Goal: Task Accomplishment & Management: Use online tool/utility

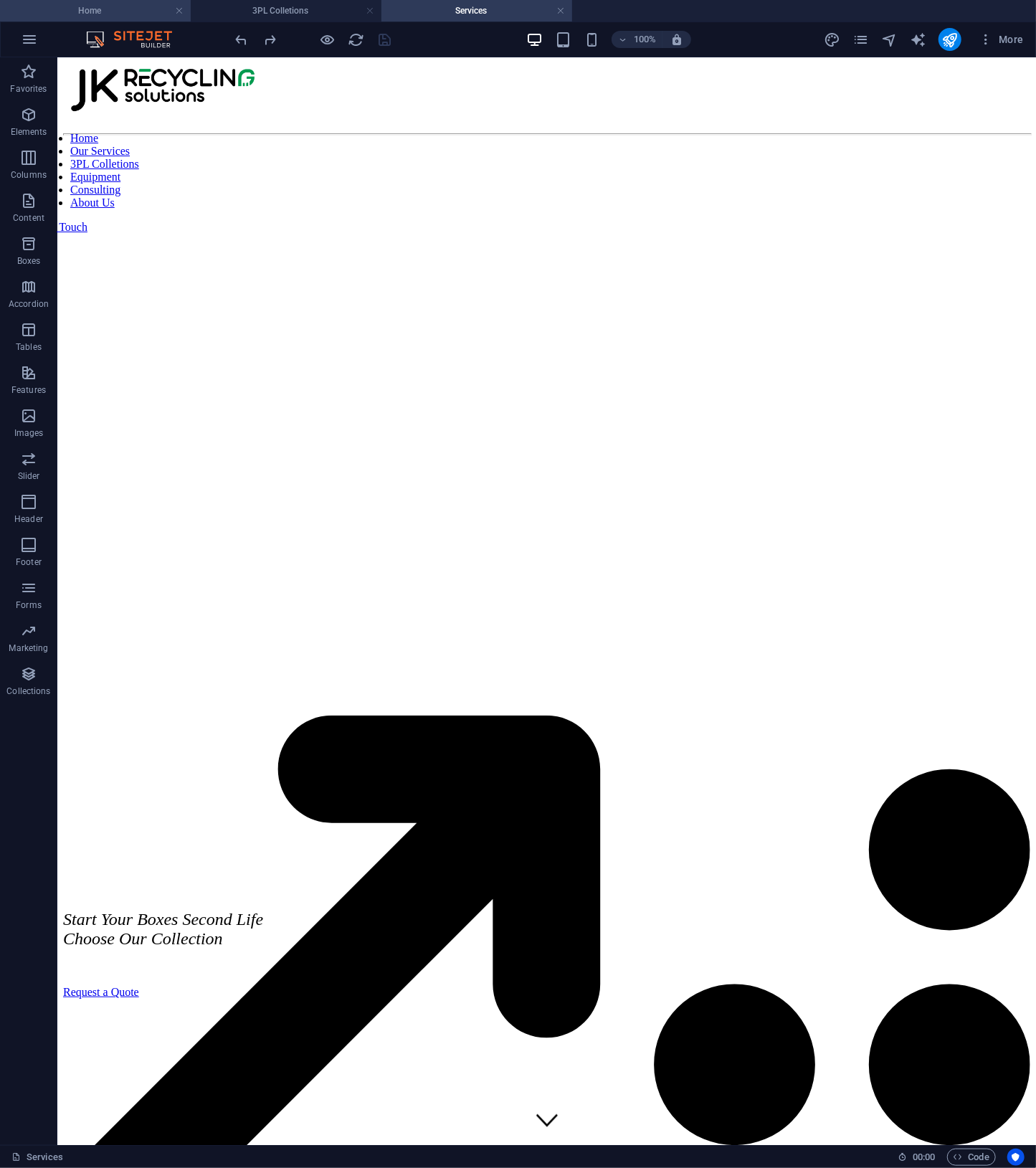
click at [79, 11] on h4 "Home" at bounding box center [95, 11] width 191 height 16
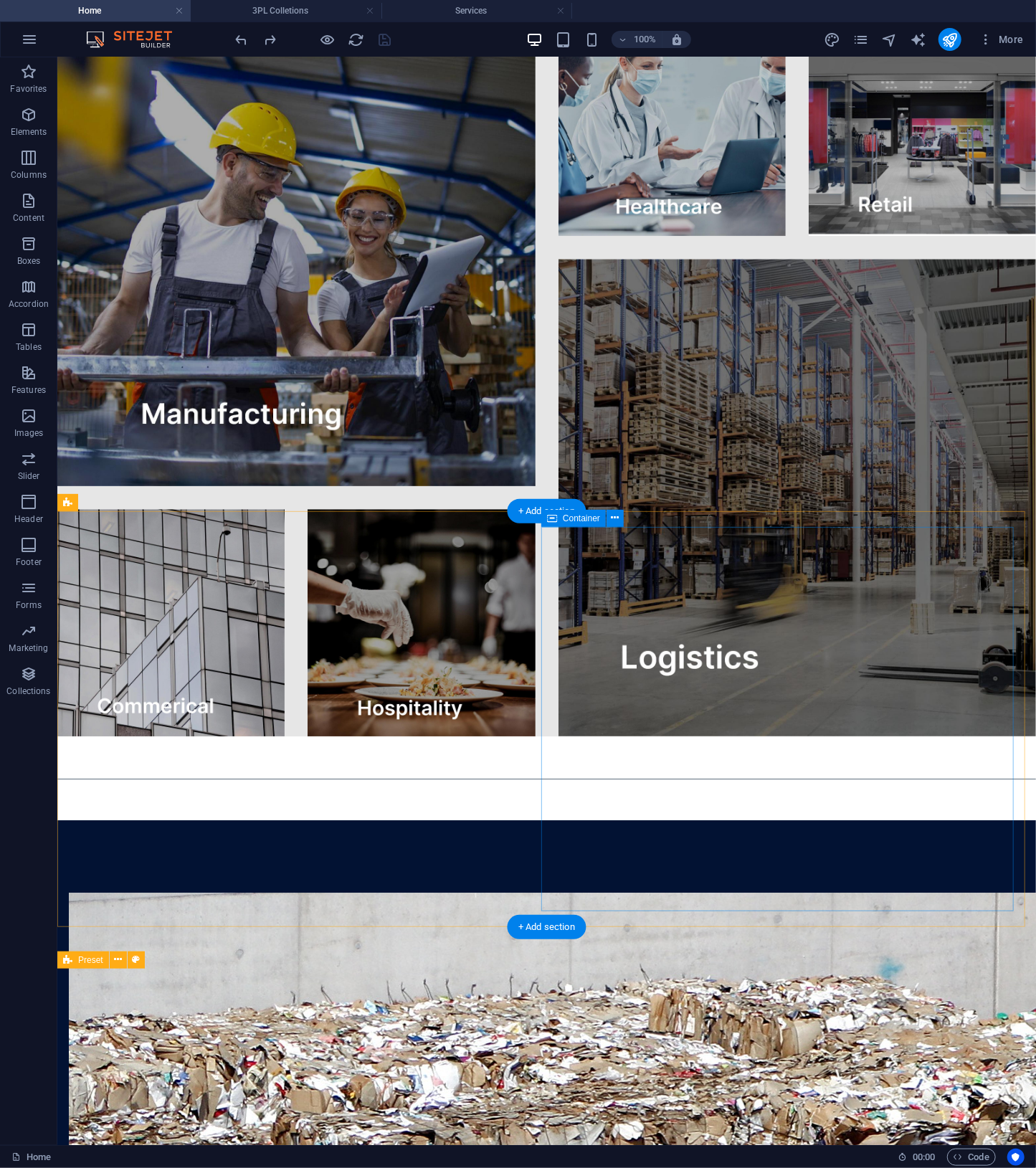
scroll to position [3554, 0]
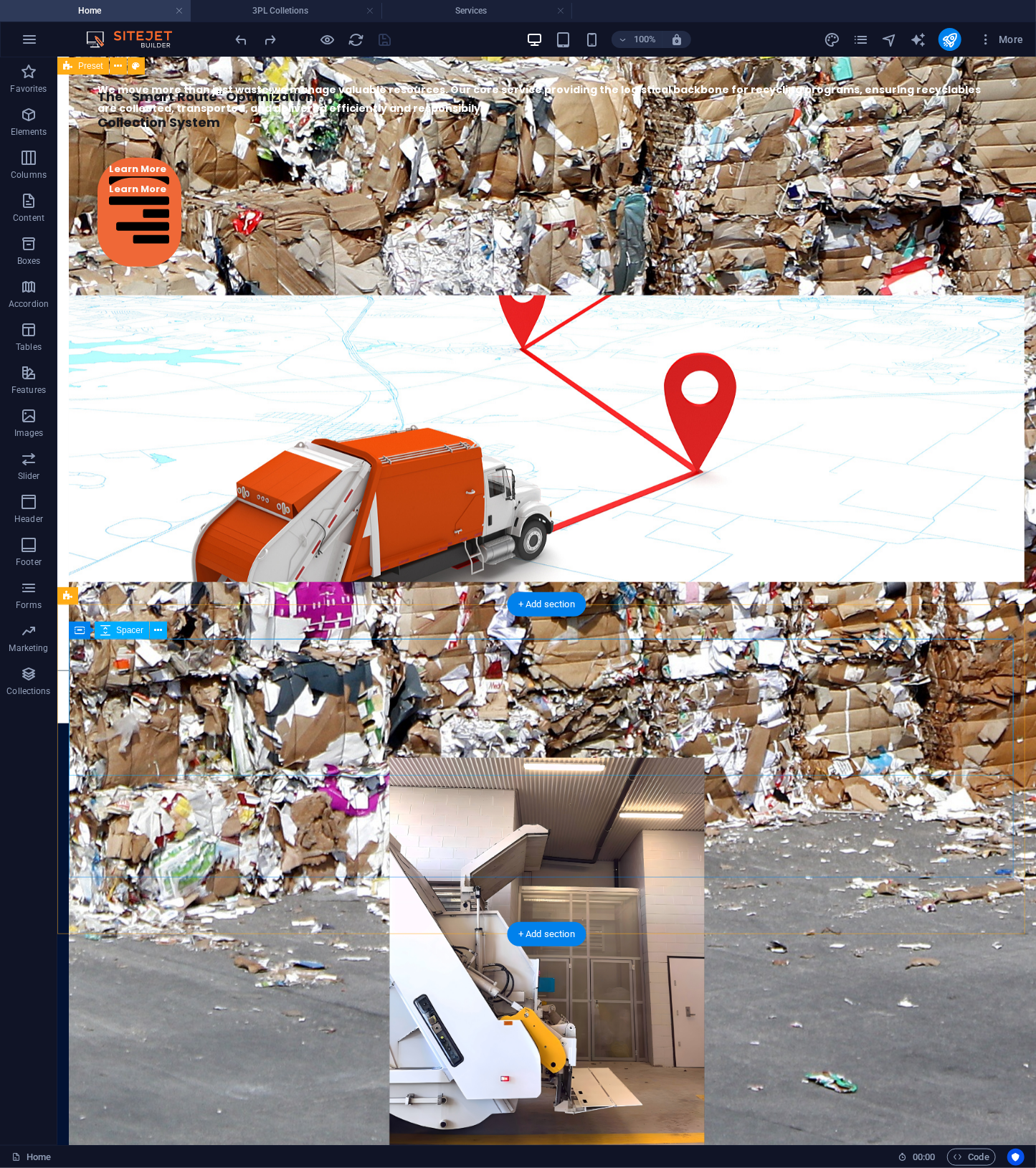
select select "px"
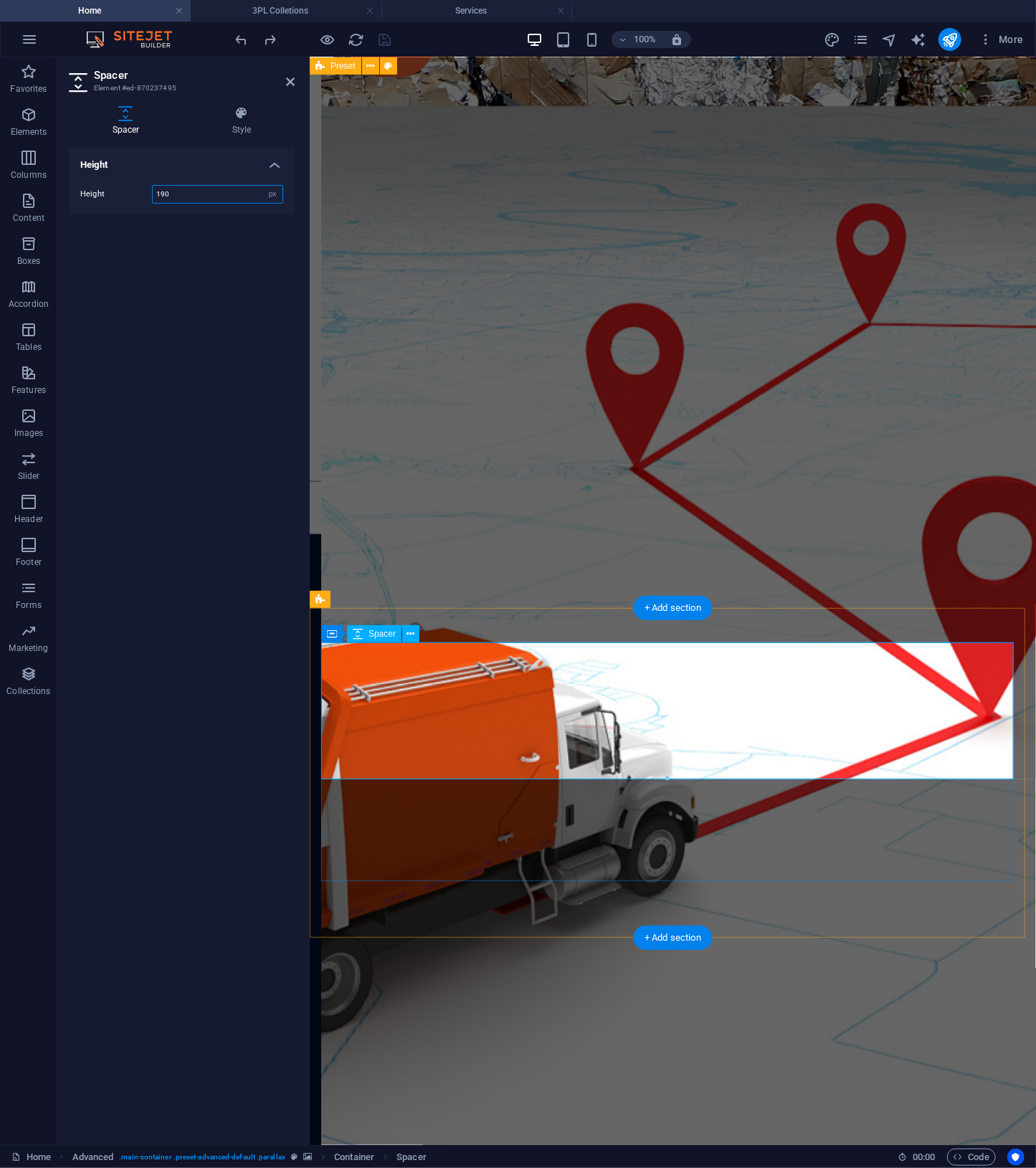
scroll to position [3397, 0]
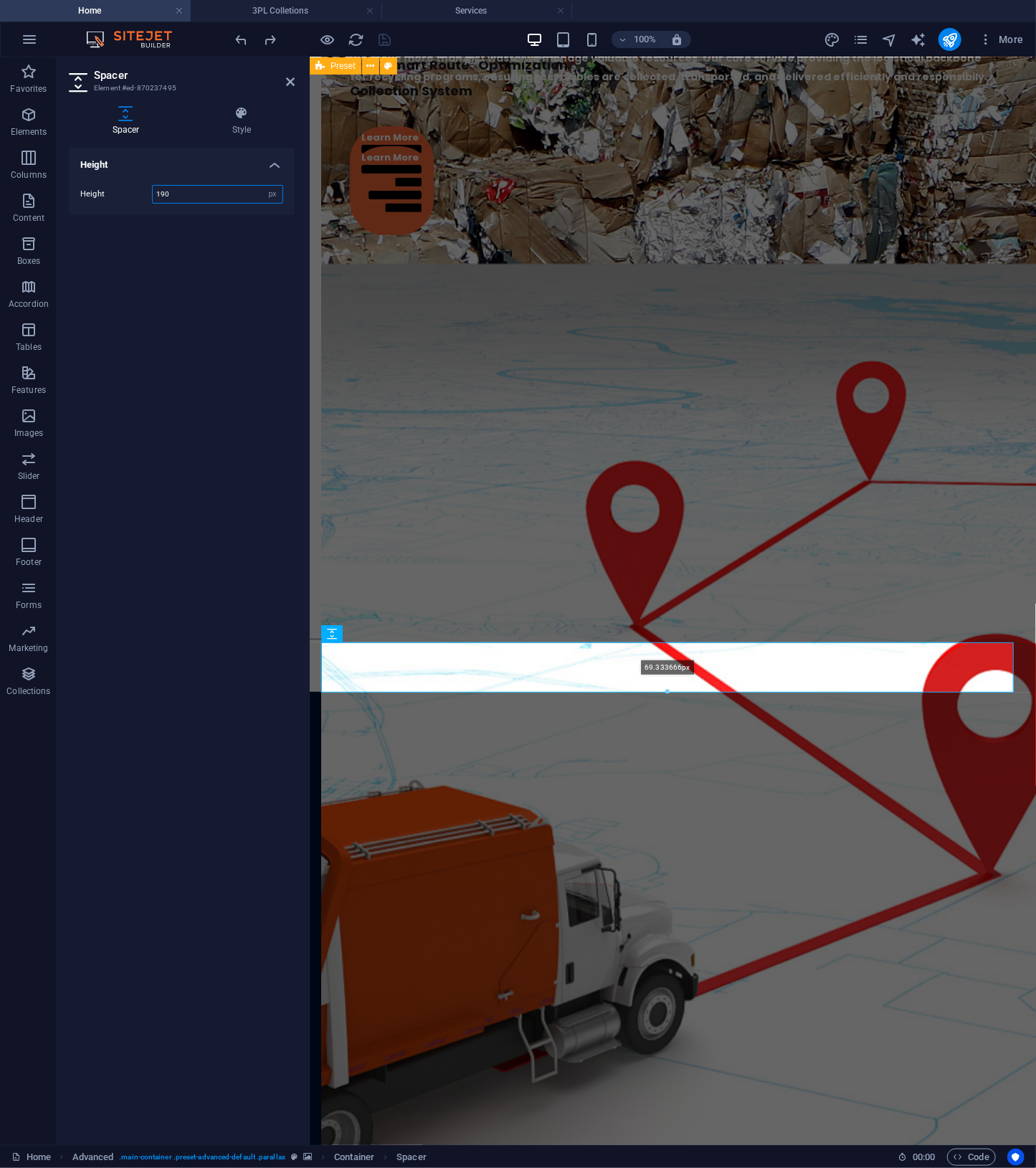
drag, startPoint x: 668, startPoint y: 780, endPoint x: 688, endPoint y: 695, distance: 87.3
click at [688, 695] on div at bounding box center [668, 692] width 691 height 5
type input "69"
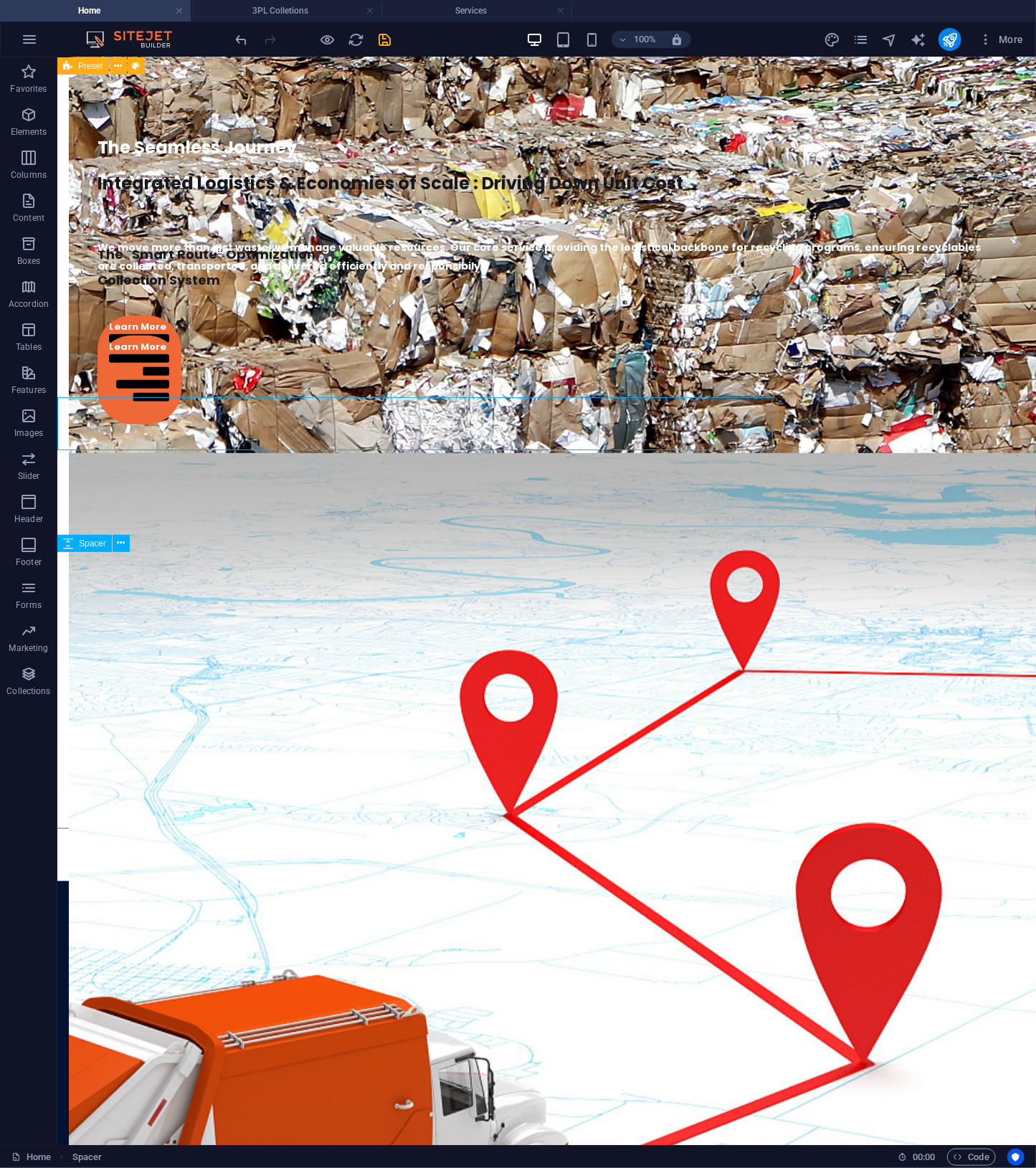
scroll to position [3554, 0]
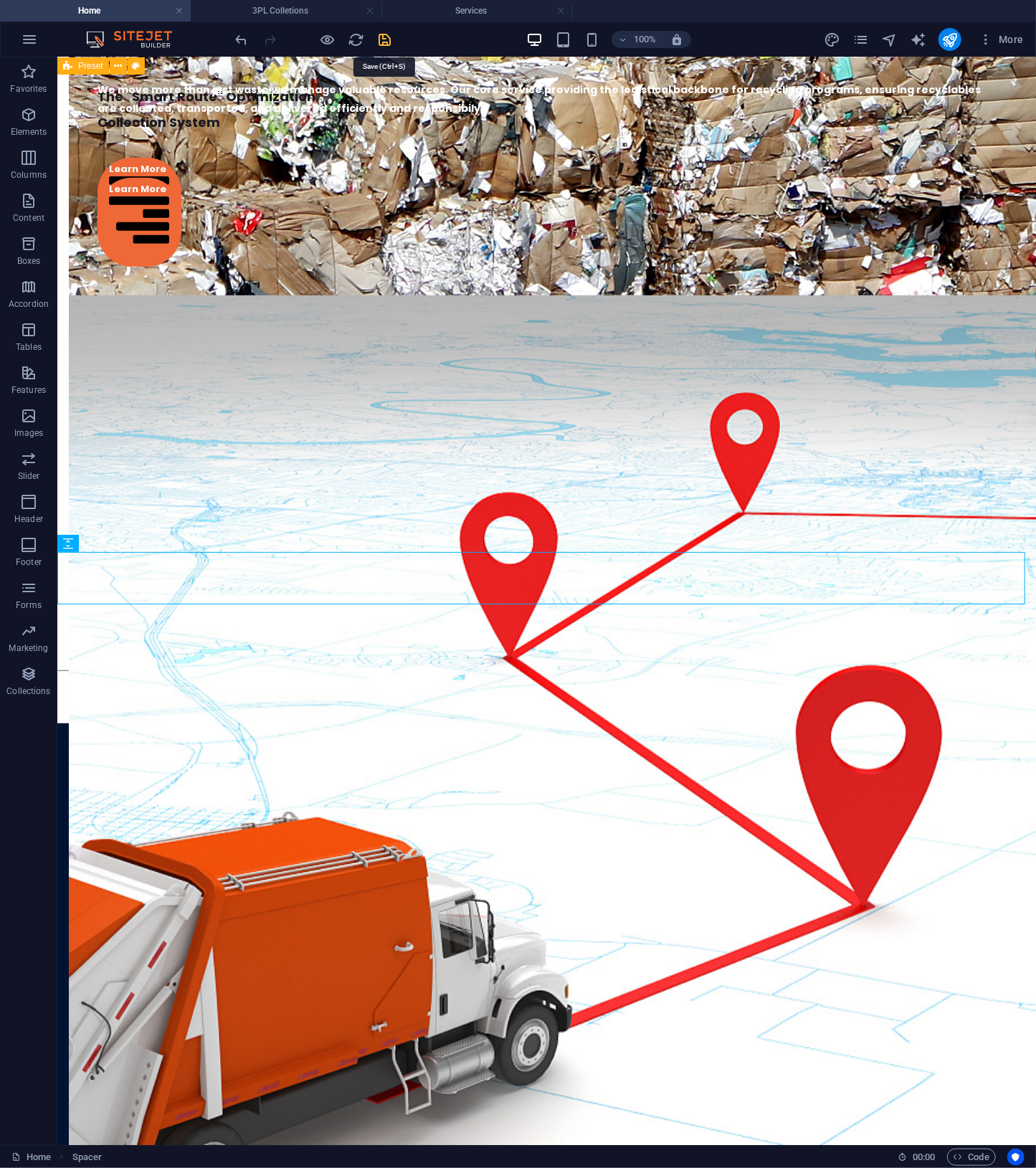
click at [387, 37] on icon "save" at bounding box center [385, 40] width 17 height 17
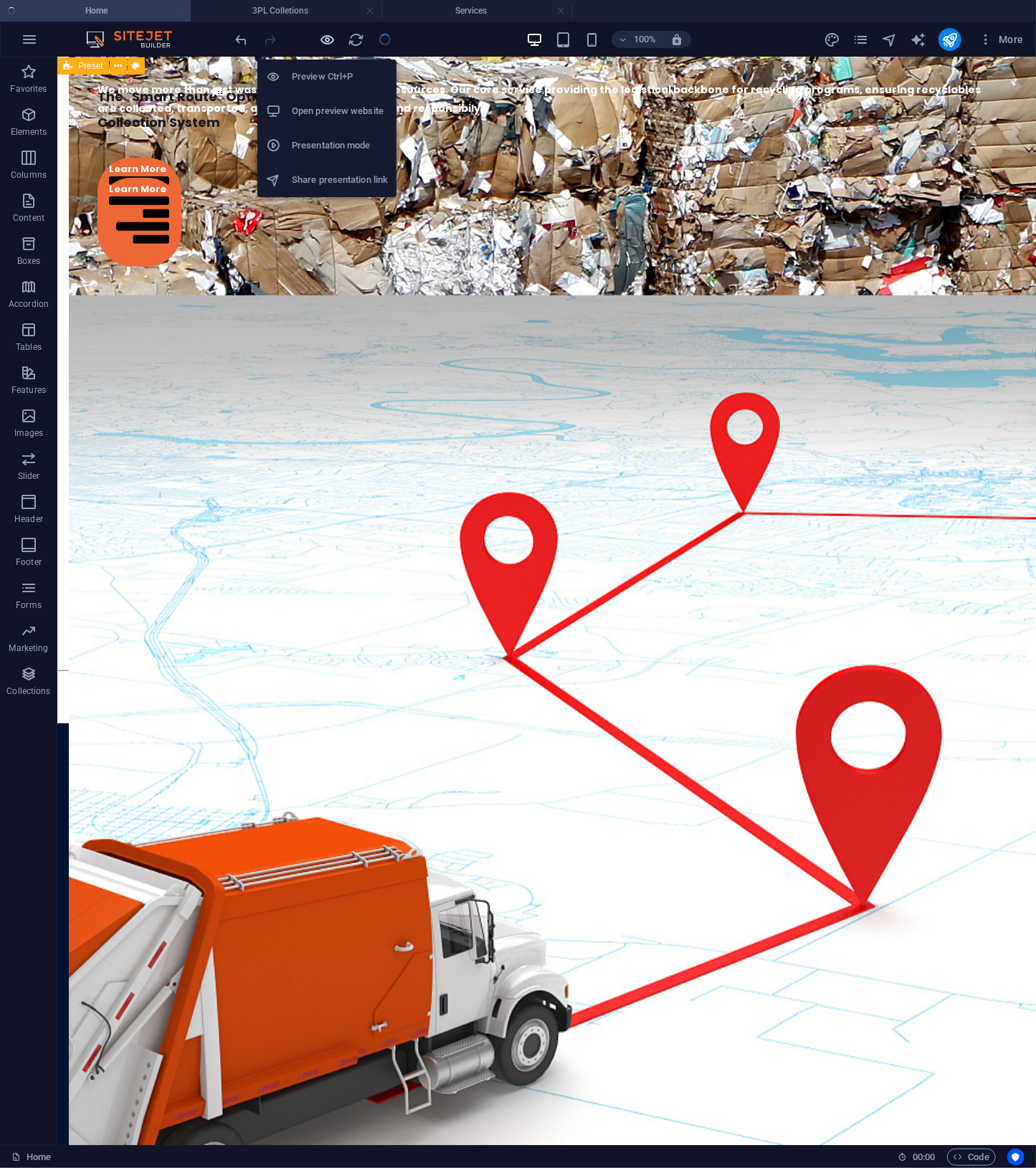
click at [329, 41] on icon "button" at bounding box center [328, 40] width 17 height 17
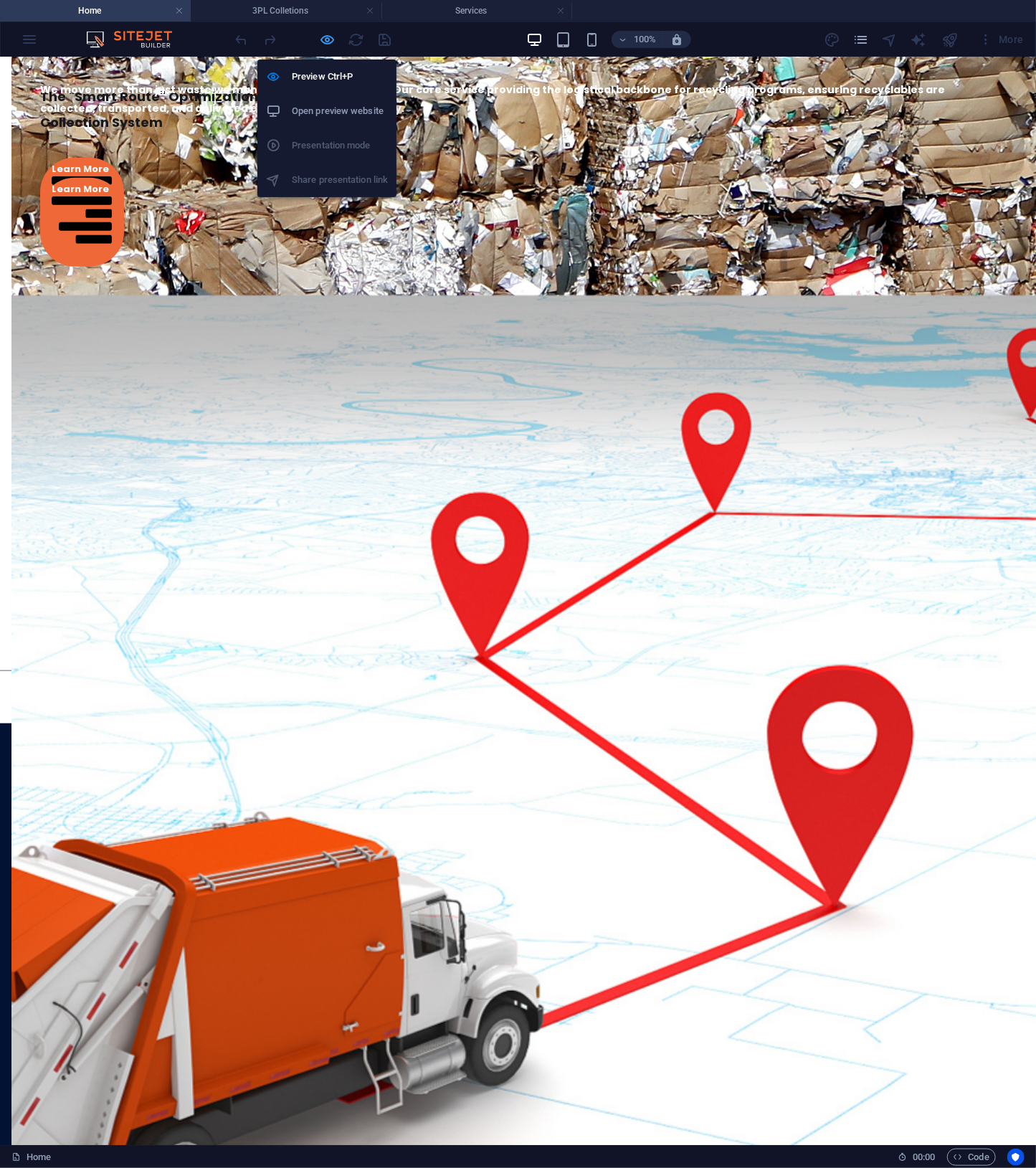
click at [329, 40] on icon "button" at bounding box center [328, 40] width 17 height 17
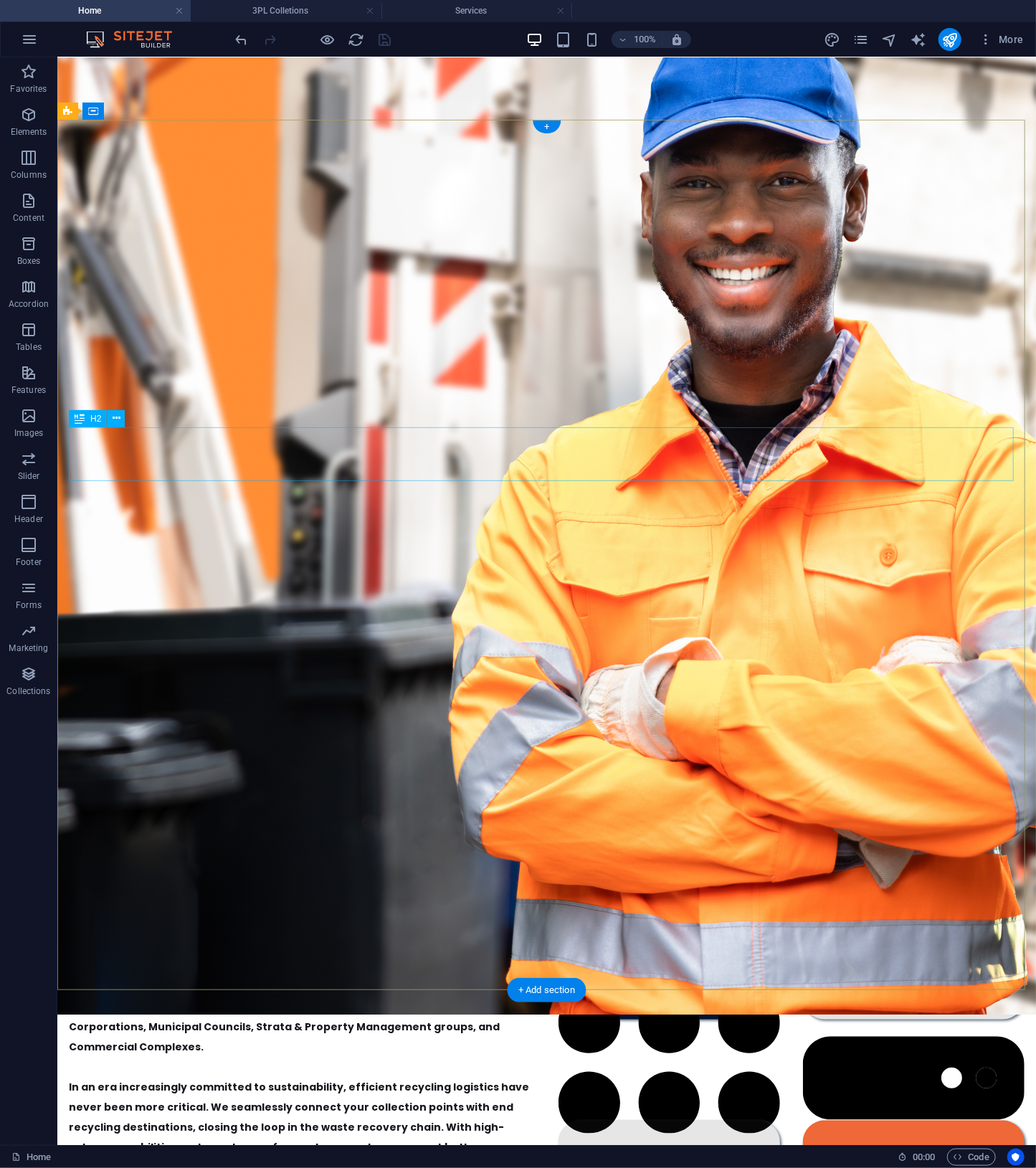
scroll to position [0, 0]
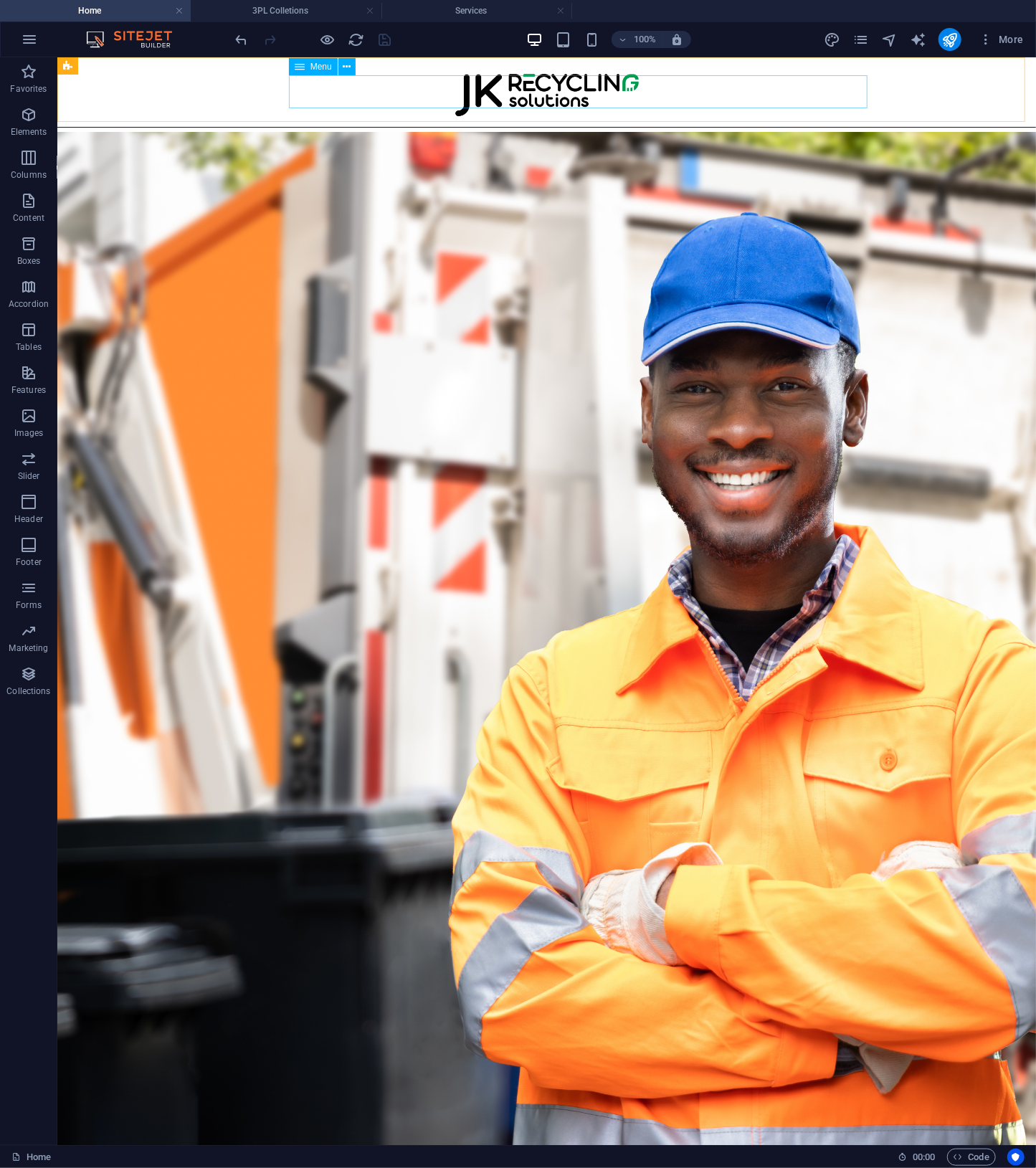
click at [327, 71] on span "Menu" at bounding box center [321, 66] width 21 height 9
select select "2"
select select
select select "1"
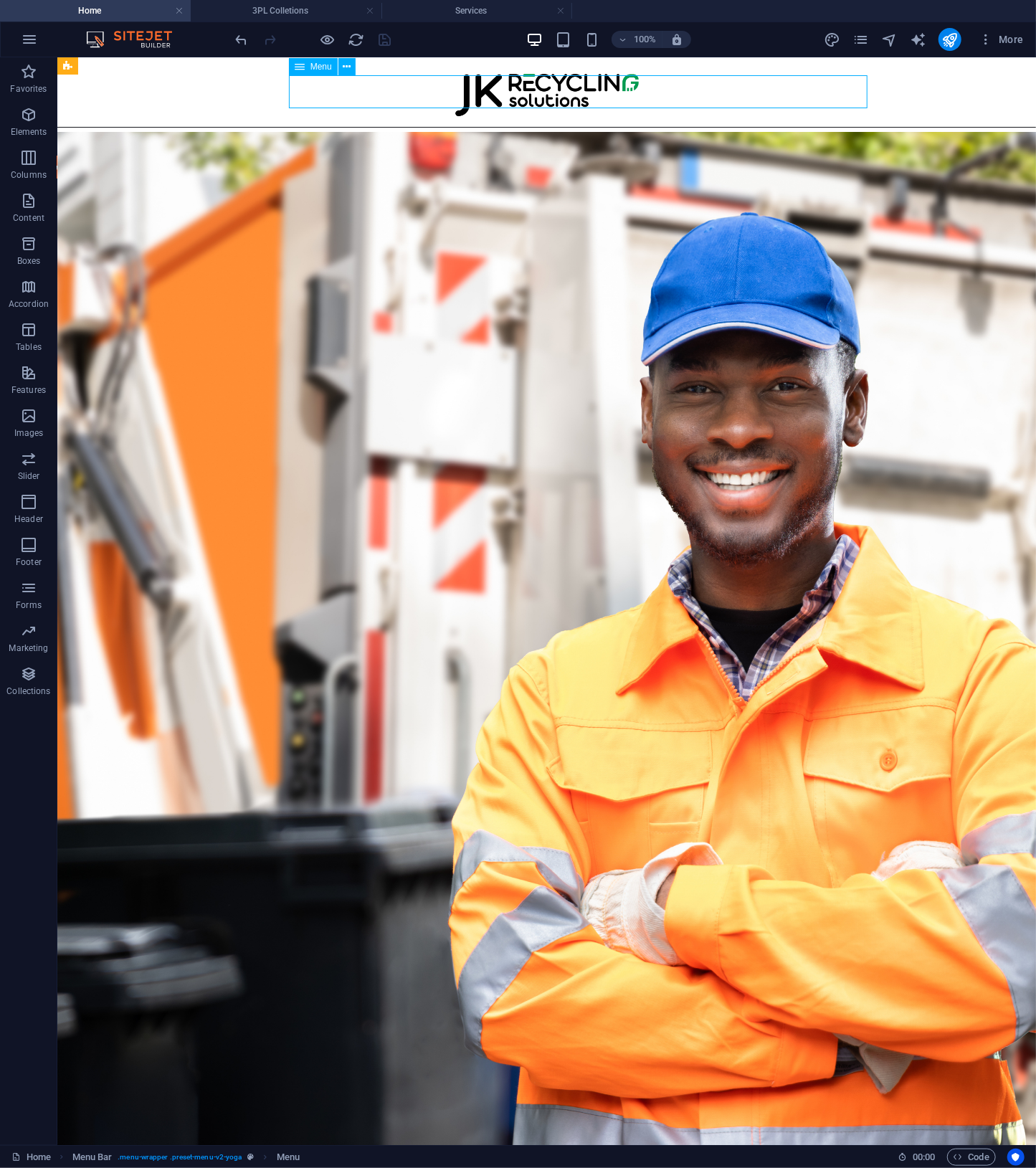
select select
select select "4"
select select
select select "5"
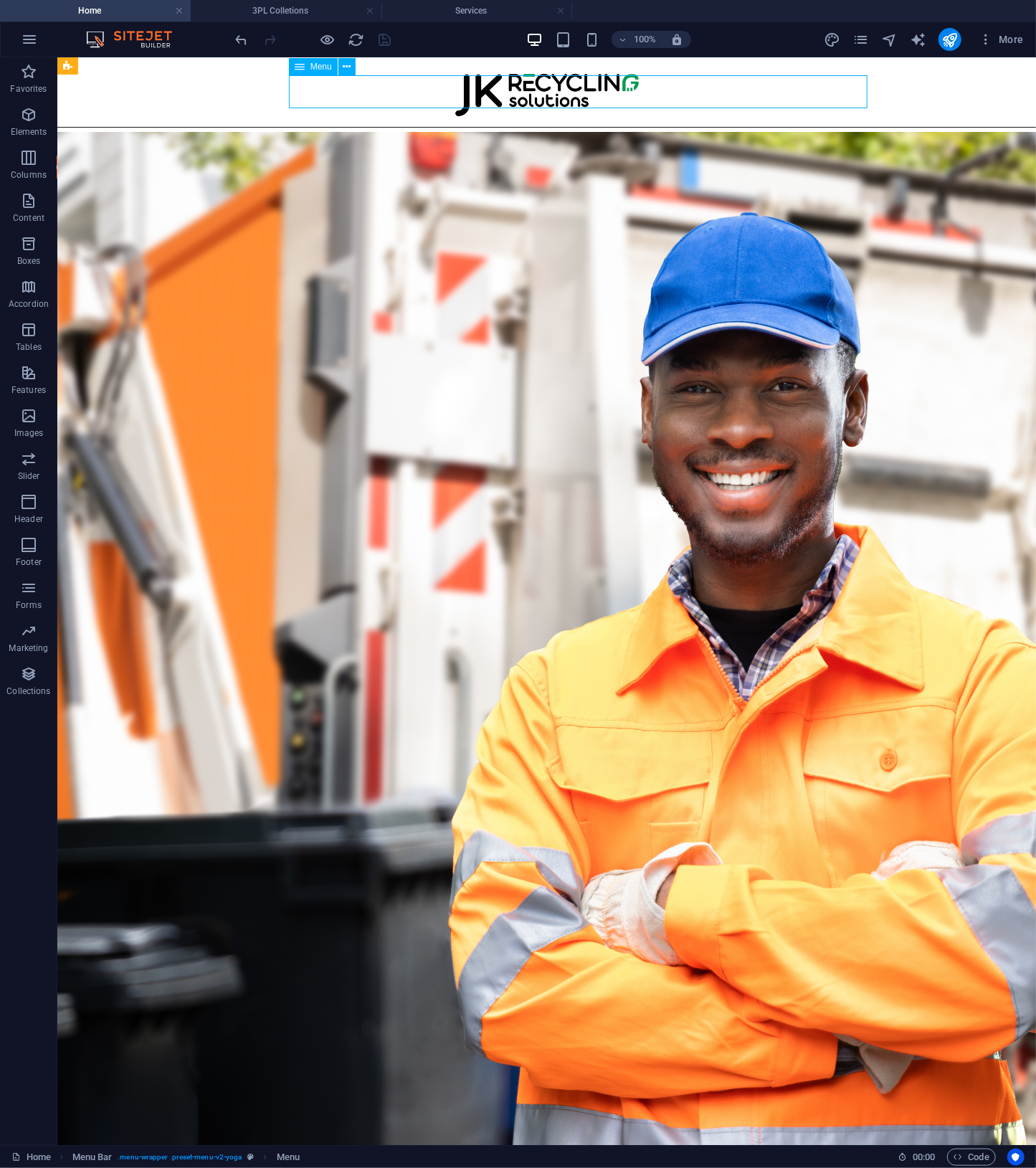
select select
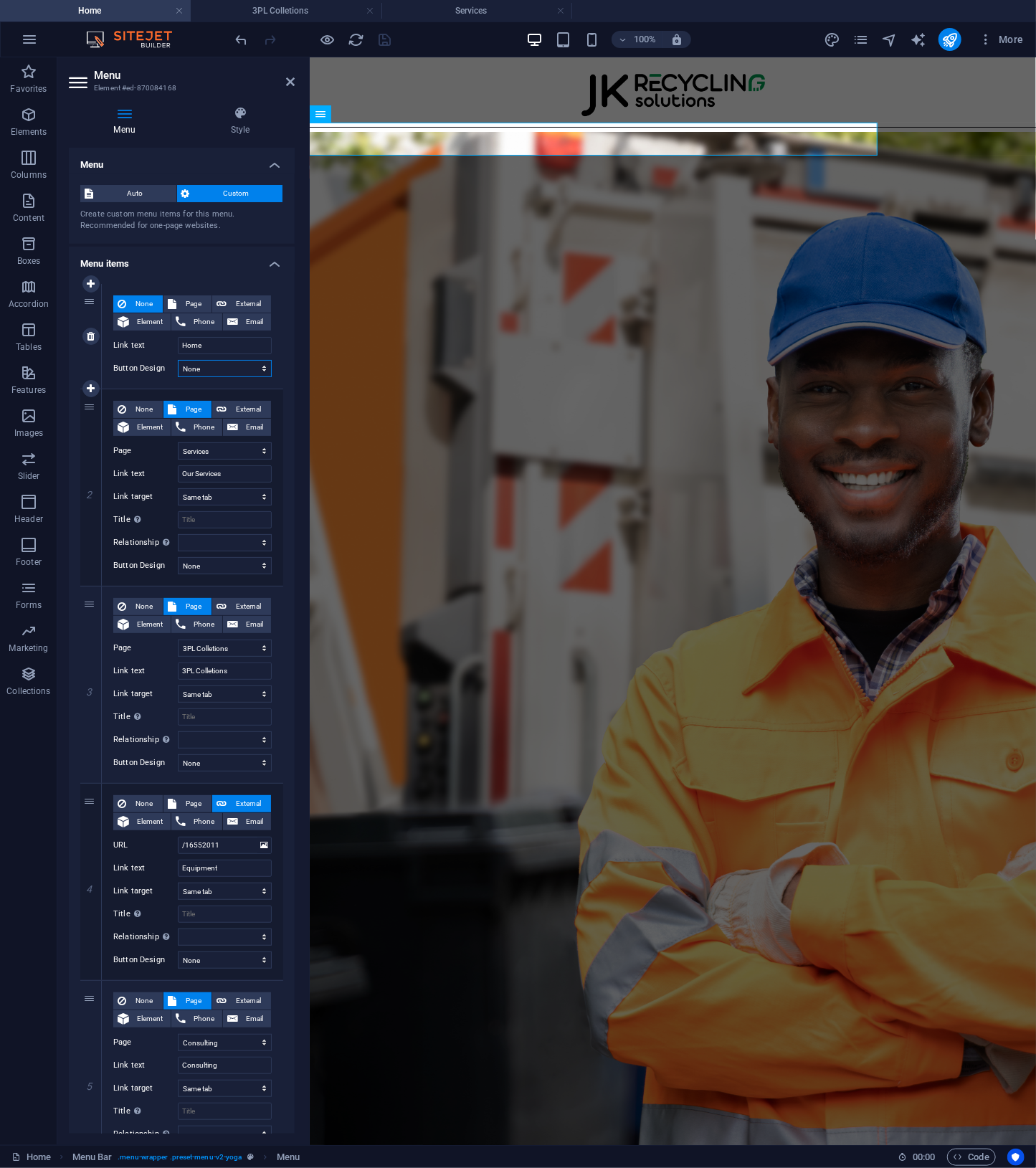
click at [225, 371] on select "None Default Primary Secondary" at bounding box center [224, 368] width 94 height 18
select select "default"
click at [177, 360] on select "None Default Primary Secondary" at bounding box center [224, 368] width 94 height 18
select select
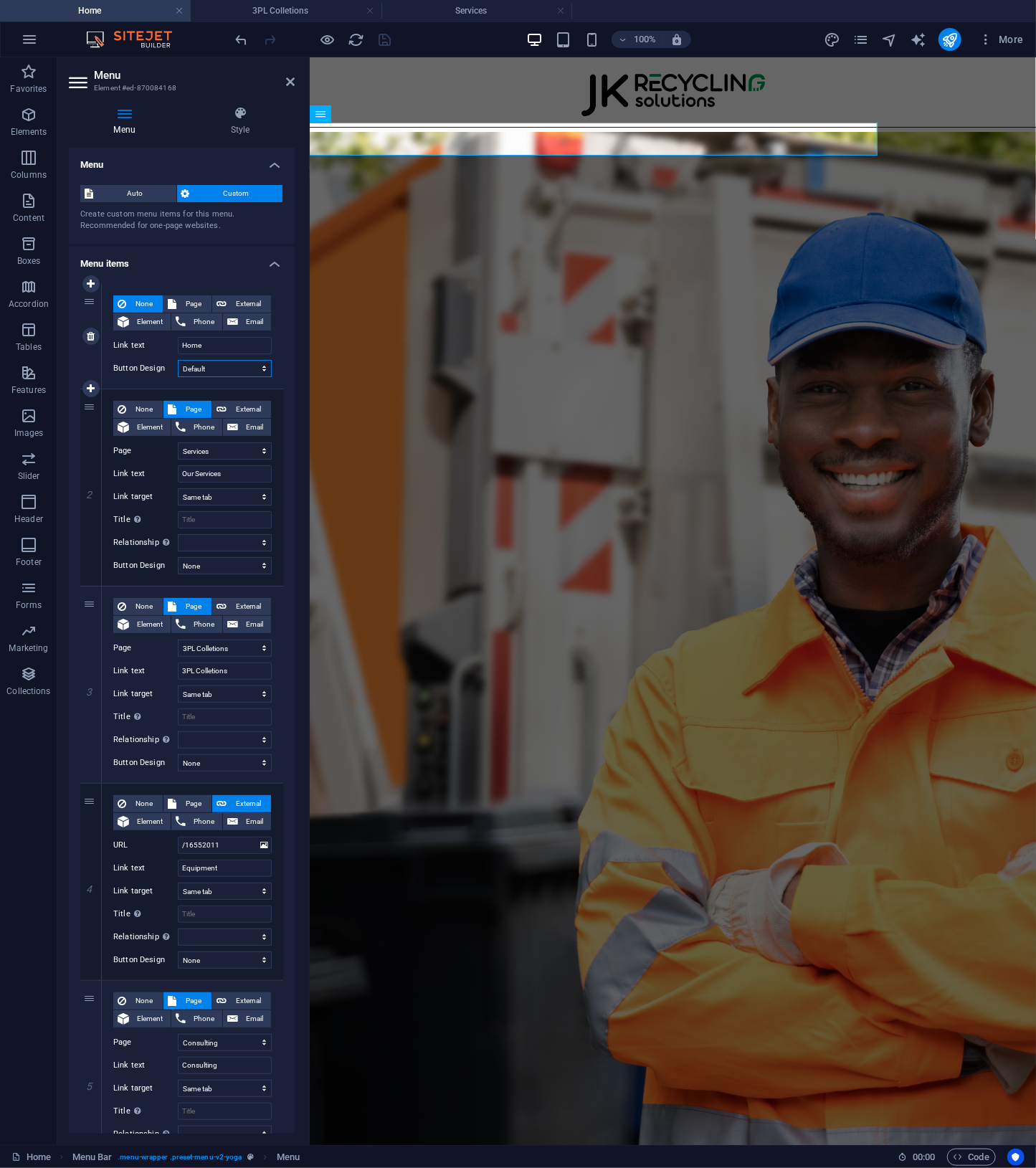
select select
click at [248, 365] on select "None Default Primary Secondary" at bounding box center [224, 368] width 94 height 18
click at [177, 360] on select "None Default Primary Secondary" at bounding box center [224, 368] width 94 height 18
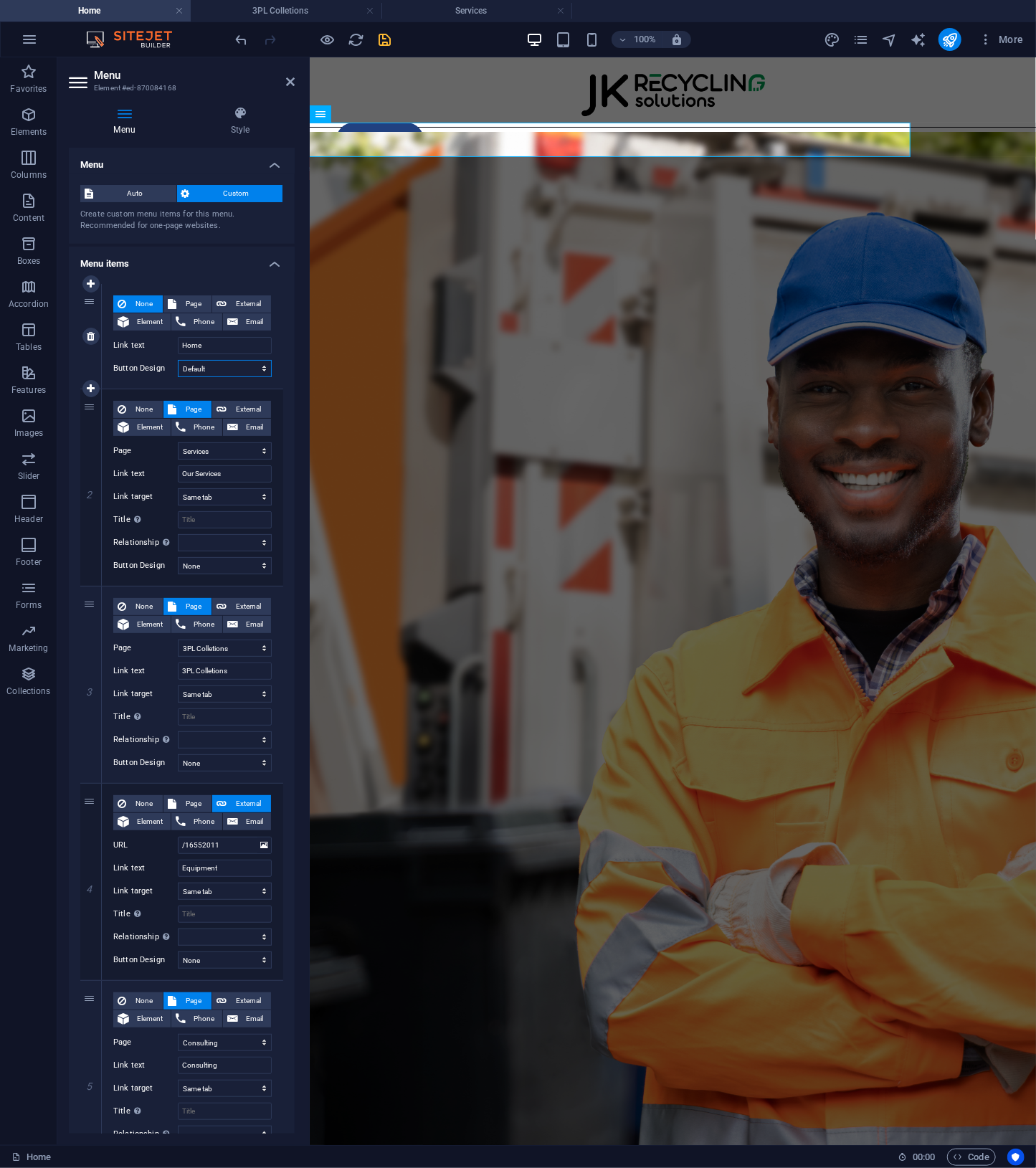
click at [224, 365] on select "None Default Primary Secondary" at bounding box center [224, 368] width 94 height 18
select select "primary"
click at [177, 360] on select "None Default Primary Secondary" at bounding box center [224, 368] width 94 height 18
select select
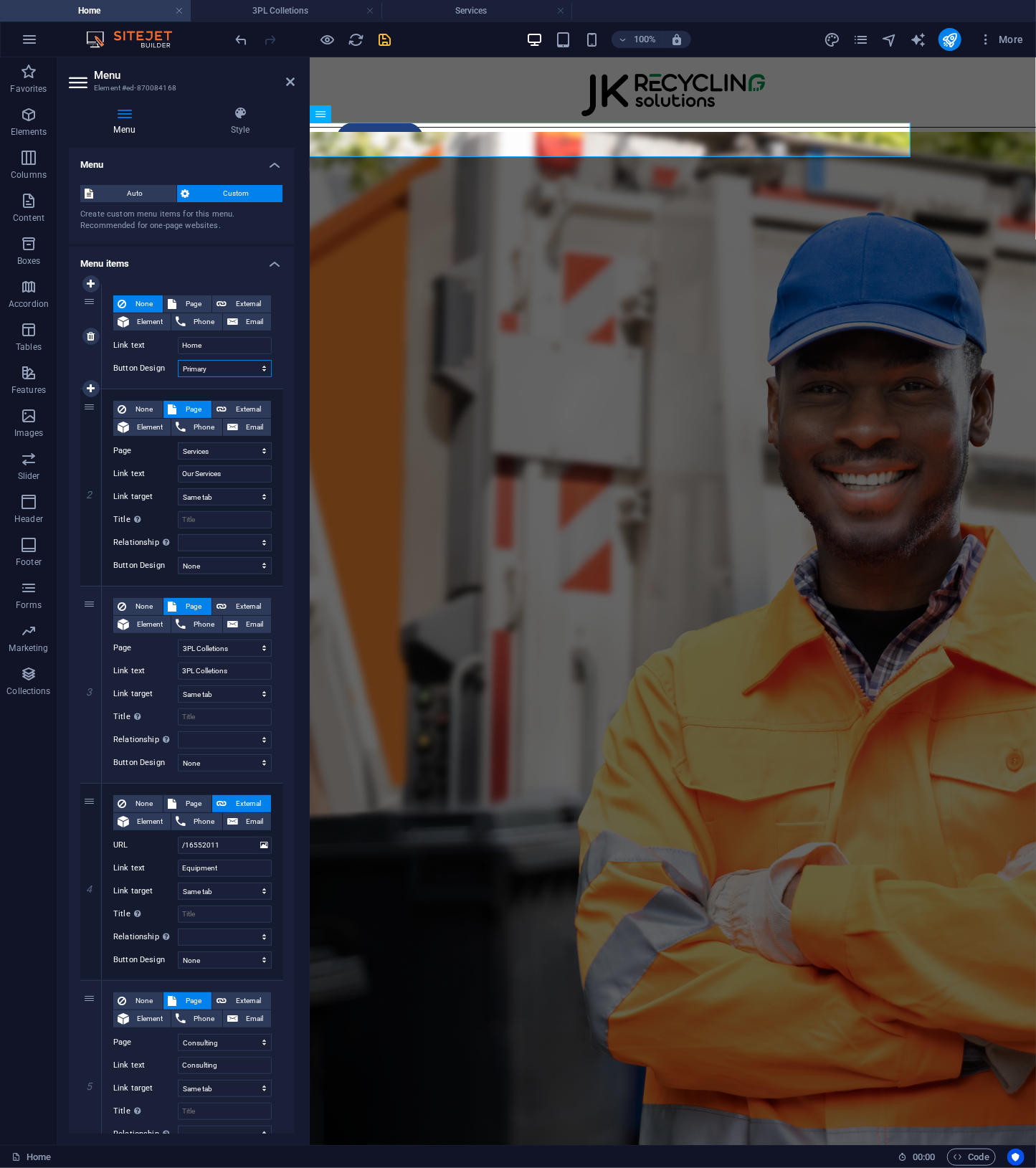
select select
click at [243, 368] on select "None Default Primary Secondary" at bounding box center [224, 368] width 94 height 18
select select "secondary"
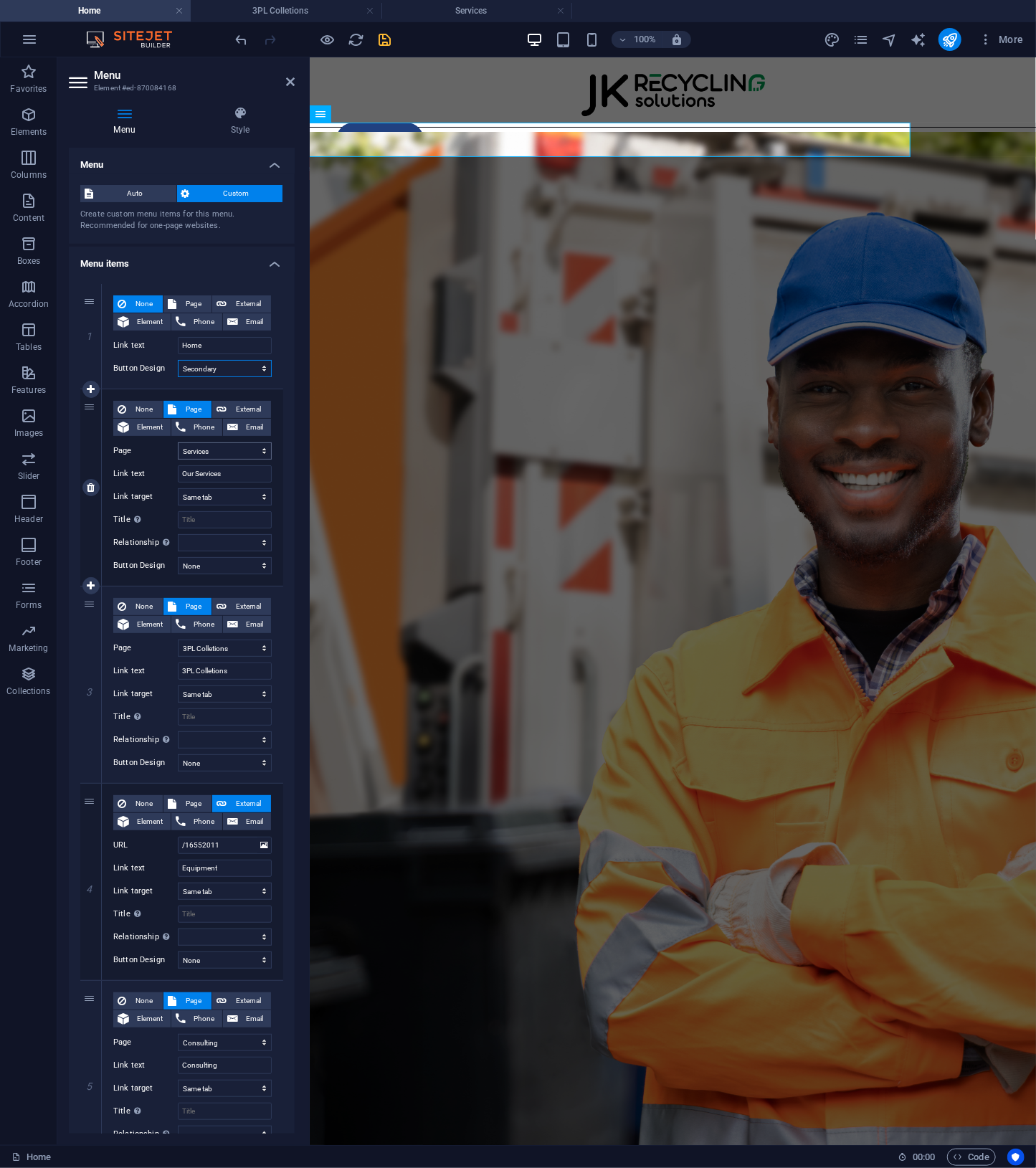
click at [177, 360] on select "None Default Primary Secondary" at bounding box center [224, 368] width 94 height 18
select select
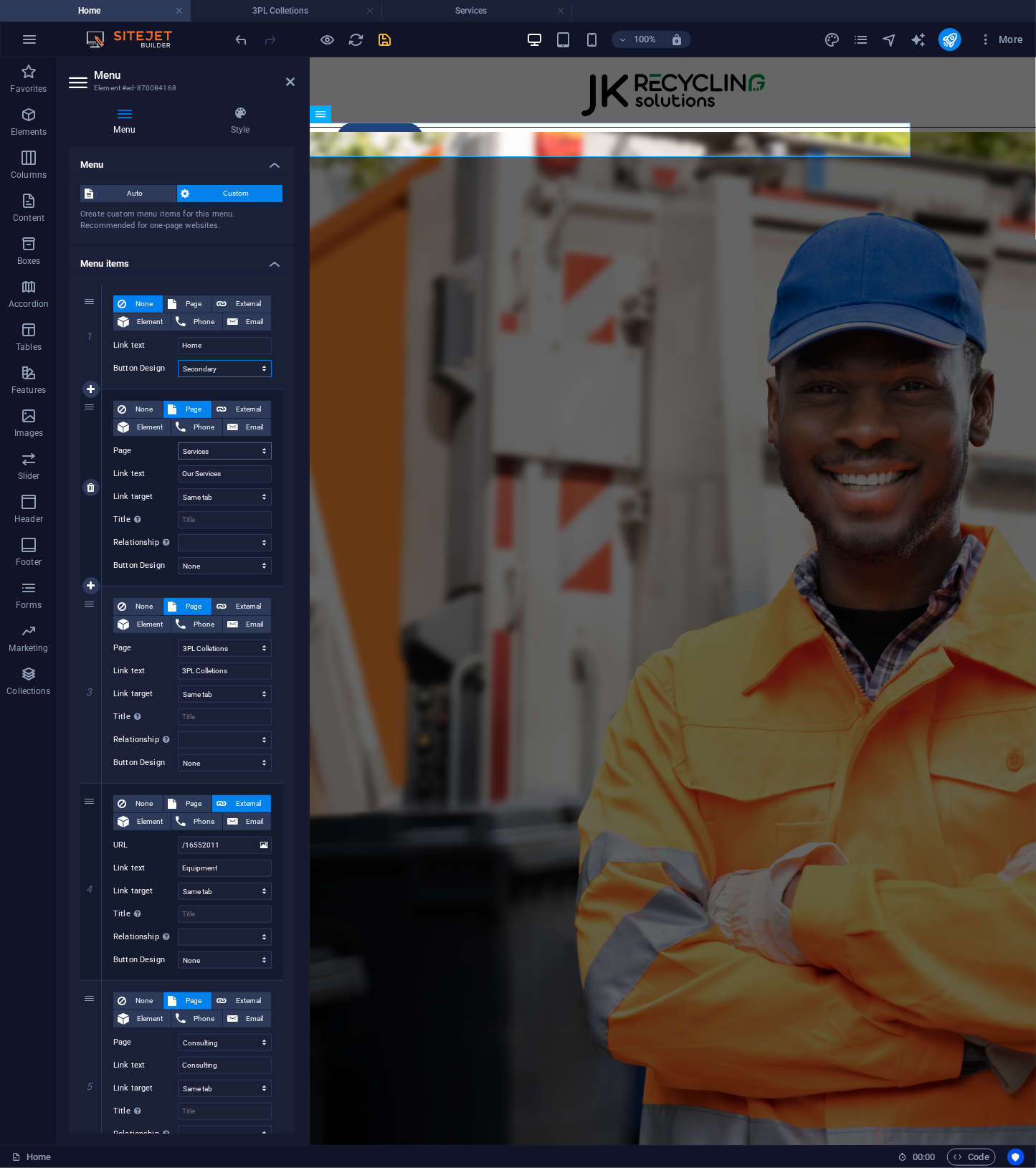
select select
click at [240, 368] on select "None Default Primary Secondary" at bounding box center [224, 368] width 94 height 18
select select
click at [177, 360] on select "None Default Primary Secondary" at bounding box center [224, 368] width 94 height 18
select select
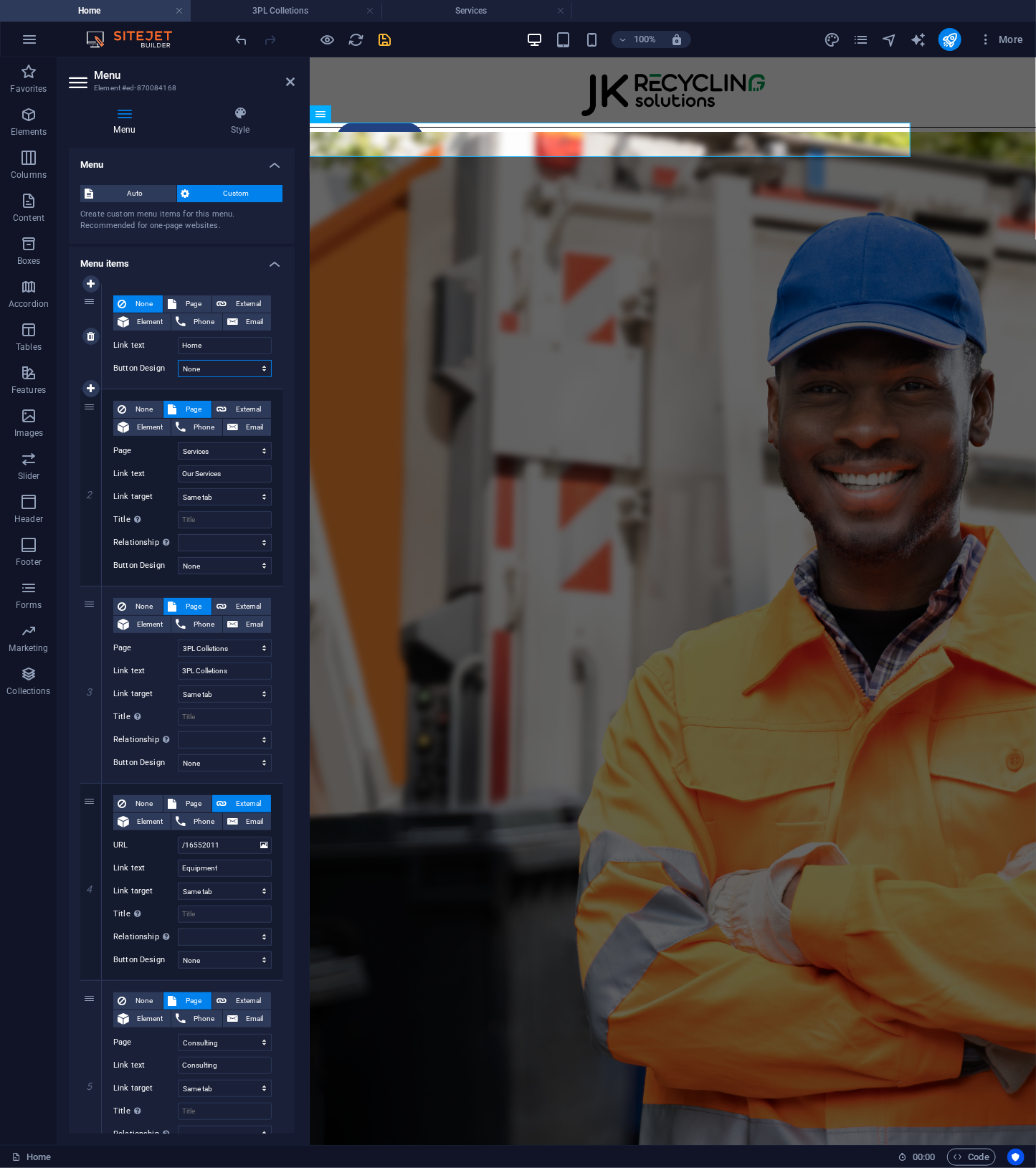
select select
click at [201, 300] on span "Page" at bounding box center [193, 304] width 26 height 18
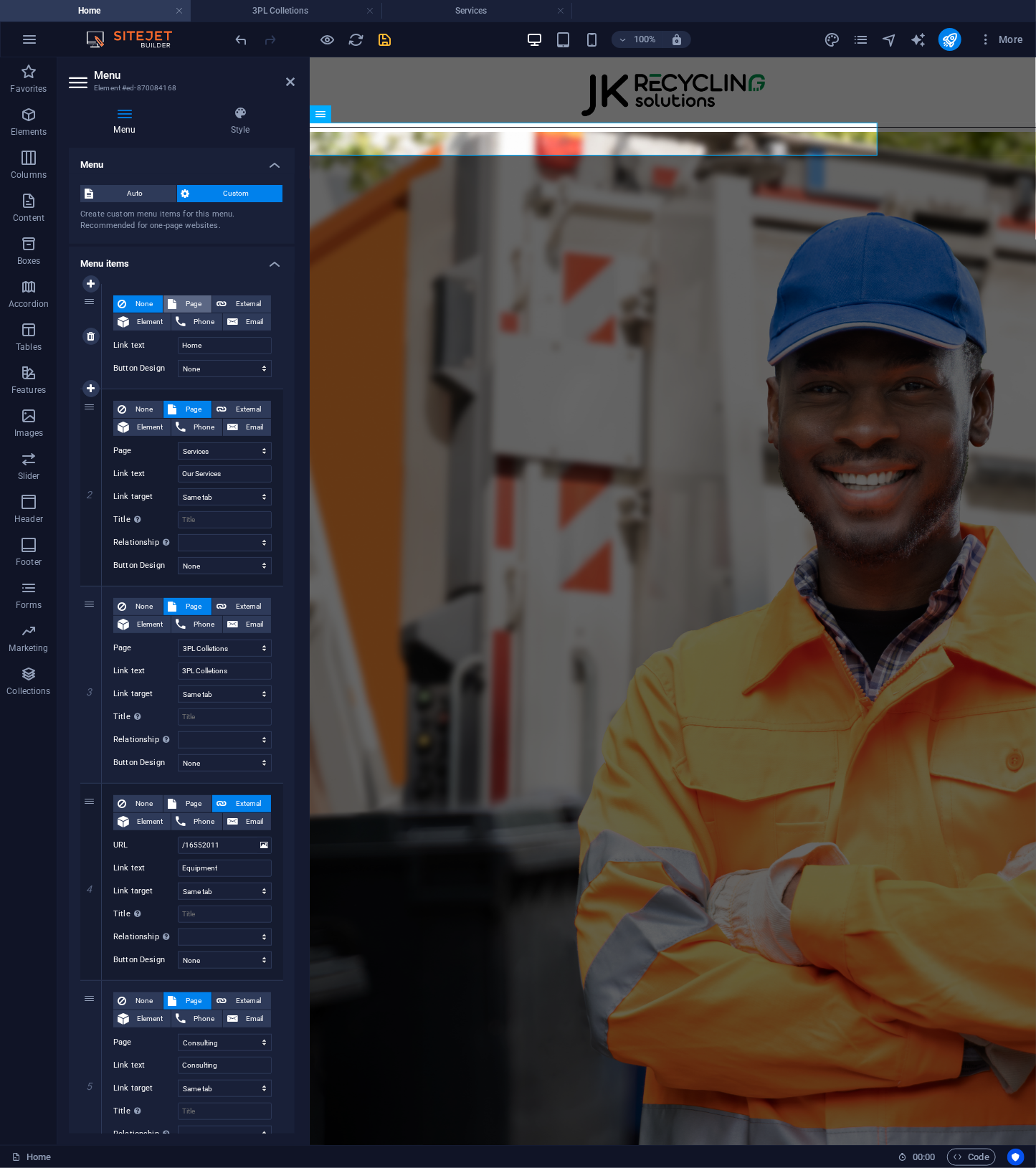
select select
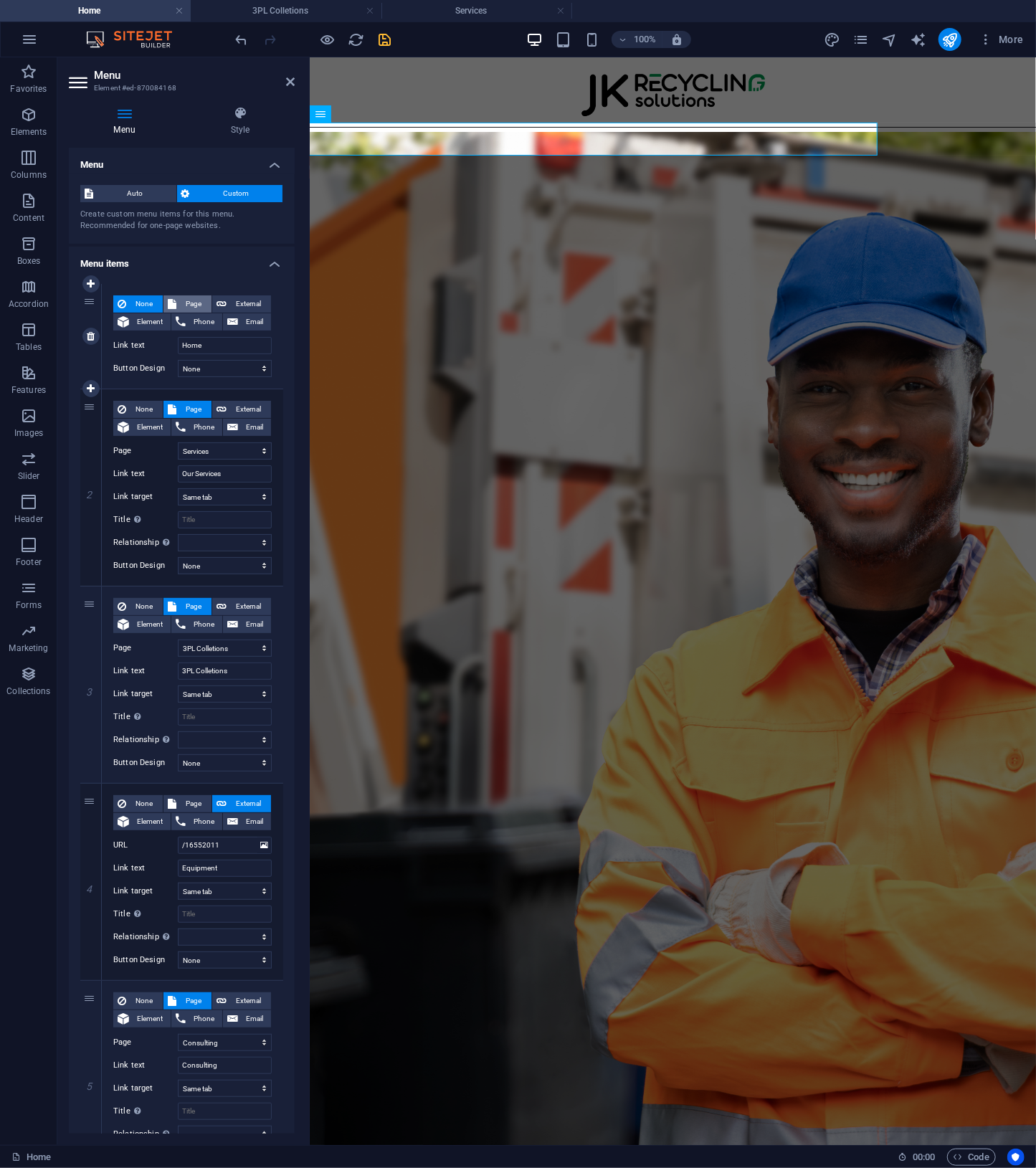
select select
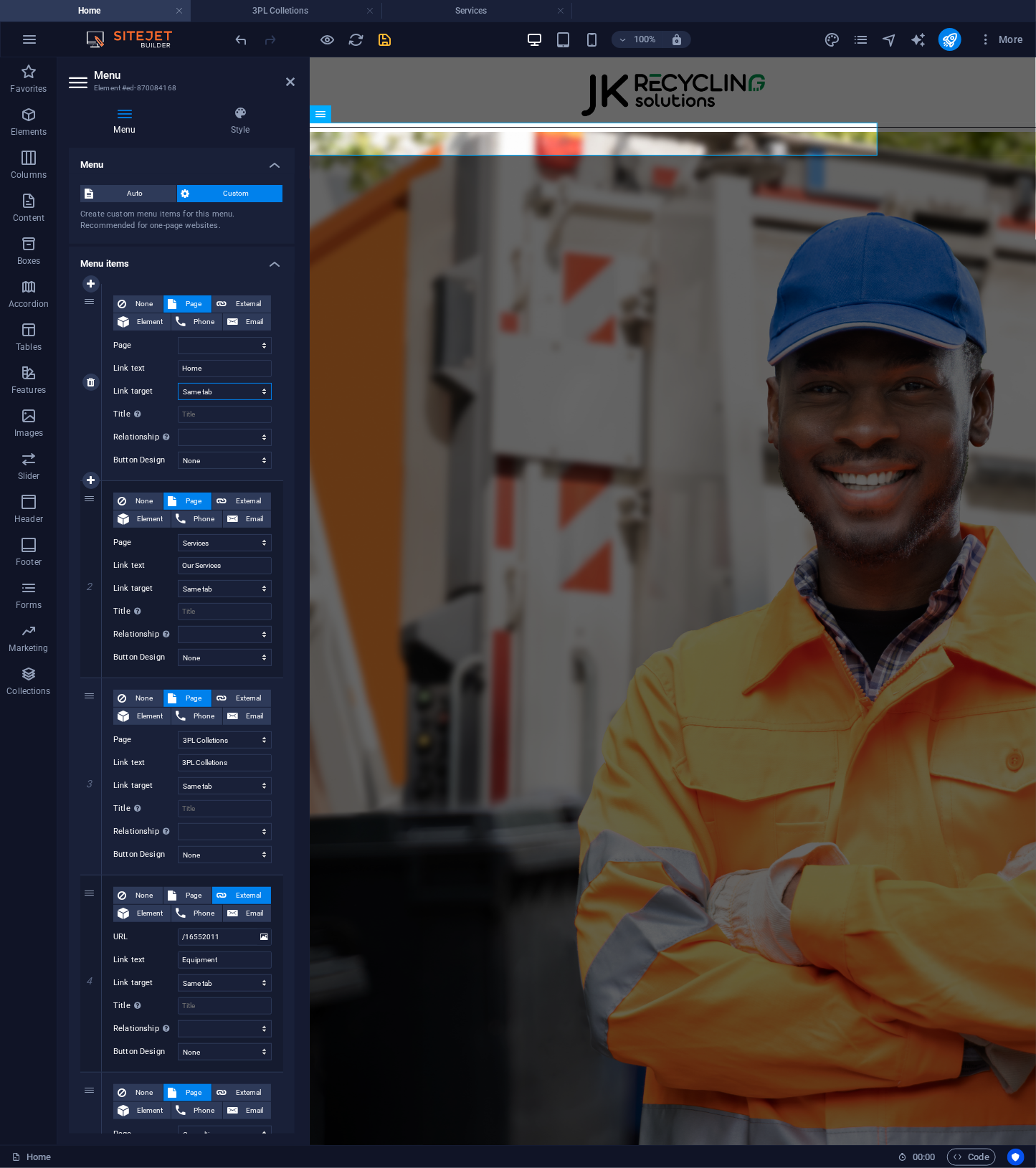
click at [248, 391] on select "New tab Same tab Overlay" at bounding box center [224, 391] width 94 height 18
click at [247, 340] on select "Home 3PL Colletions Services Equipment Consulting About Us Contact us Legal Not…" at bounding box center [224, 345] width 94 height 18
select select "0"
click at [177, 337] on select "Home 3PL Colletions Services Equipment Consulting About Us Contact us Legal Not…" at bounding box center [224, 345] width 94 height 18
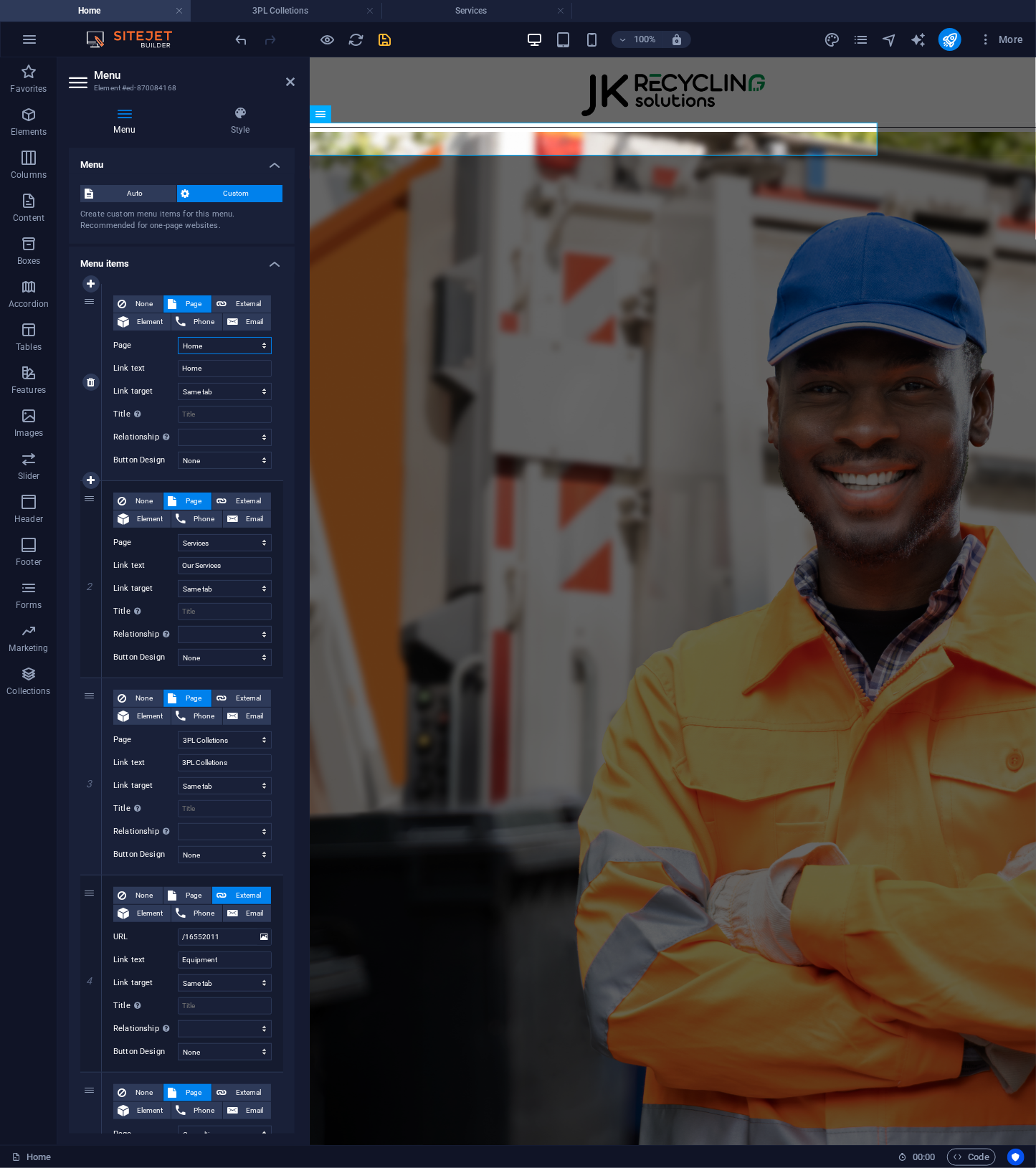
select select
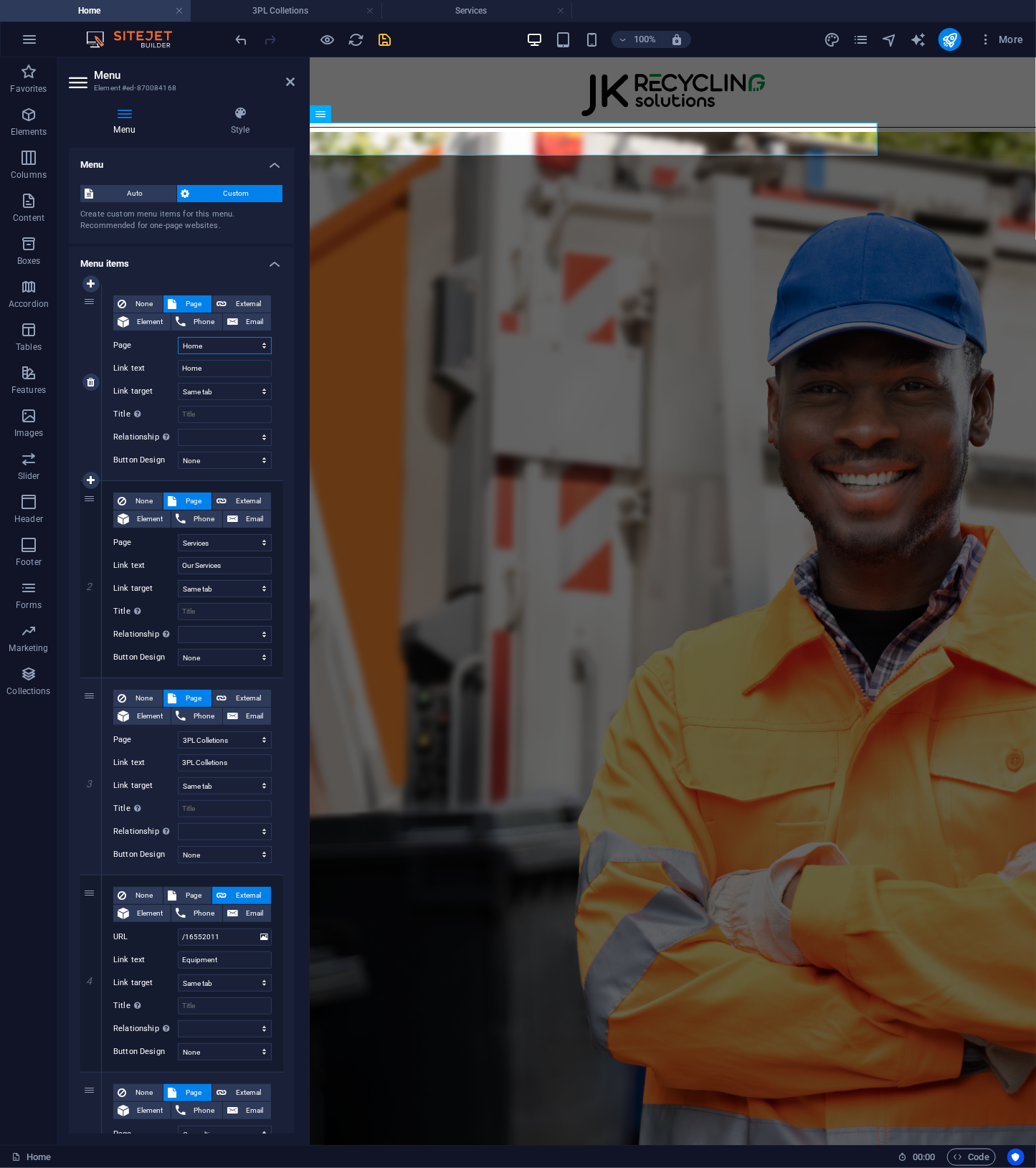
select select
click at [237, 349] on select "Home 3PL Colletions Services Equipment Consulting About Us Contact us Legal Not…" at bounding box center [224, 345] width 94 height 18
click at [391, 38] on icon "save" at bounding box center [385, 40] width 17 height 17
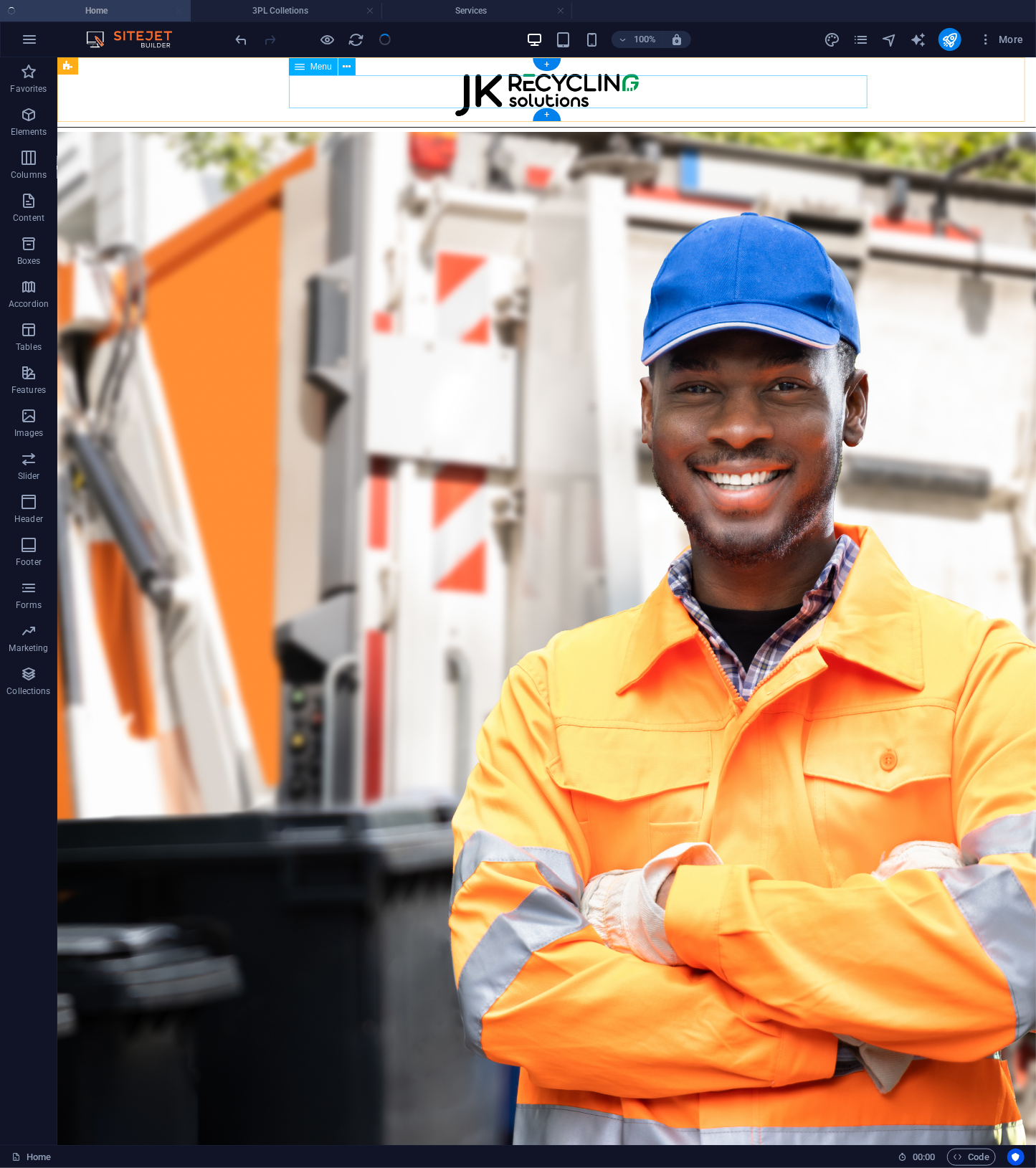
click at [306, 122] on nav "Home Our Services 3PL Colletions Equipment Consulting About Us" at bounding box center [524, 138] width 957 height 33
